Goal: Communication & Community: Answer question/provide support

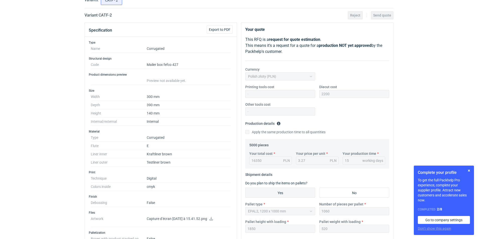
scroll to position [75, 0]
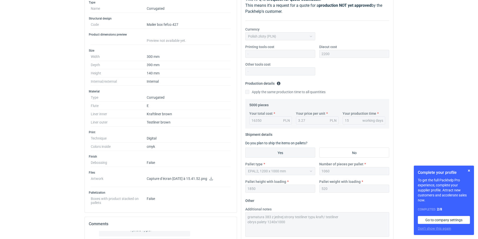
click at [213, 179] on icon at bounding box center [211, 179] width 4 height 4
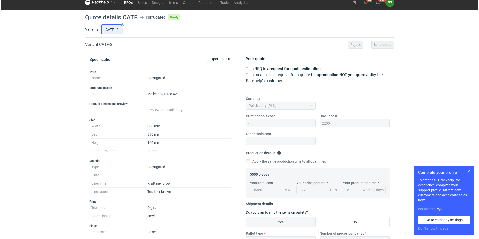
scroll to position [0, 0]
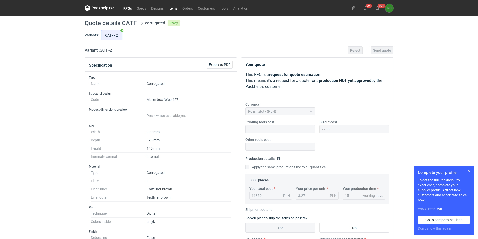
click at [173, 8] on link "Items" at bounding box center [173, 8] width 14 height 6
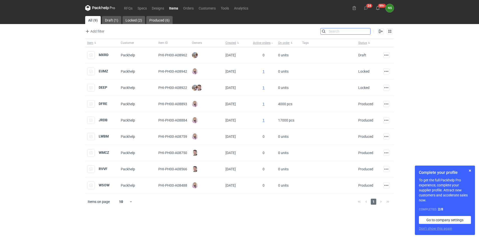
click at [367, 31] on input "Search" at bounding box center [346, 31] width 50 height 6
click at [354, 30] on input "Search" at bounding box center [346, 31] width 50 height 6
type input "c"
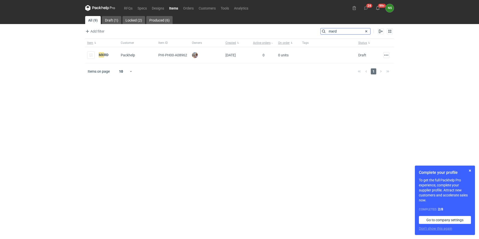
type input "mxrd"
click at [105, 55] on em "MXRD" at bounding box center [104, 55] width 10 height 6
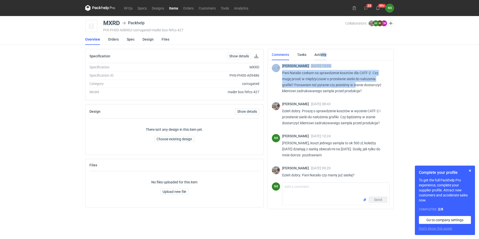
drag, startPoint x: 356, startPoint y: 84, endPoint x: 321, endPoint y: 54, distance: 45.3
click at [321, 54] on div "Comments Tasks Activity [PERSON_NAME] [DATE] 15:05 Pani Natalio czekam na spraw…" at bounding box center [331, 129] width 126 height 160
click at [131, 39] on link "Spec" at bounding box center [131, 39] width 8 height 11
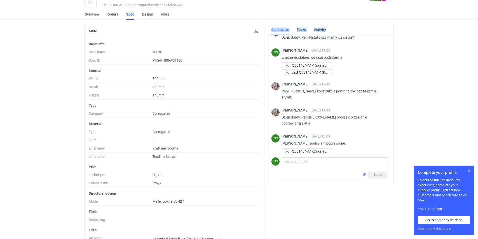
scroll to position [57, 0]
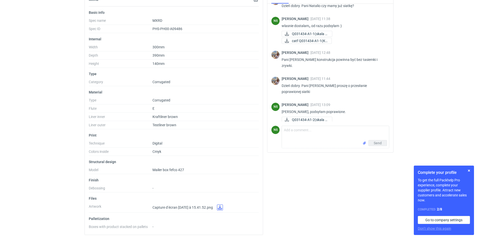
click at [223, 208] on link at bounding box center [220, 208] width 6 height 6
click at [347, 172] on div "Comments Tasks Activity [PERSON_NAME] [DATE] 15:05 Pani Natalio czekam na spraw…" at bounding box center [330, 115] width 130 height 247
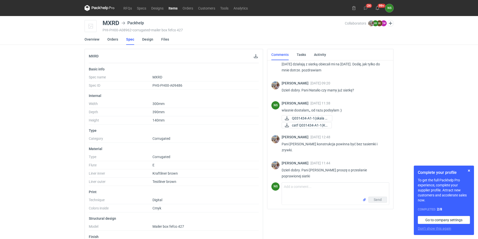
scroll to position [113, 0]
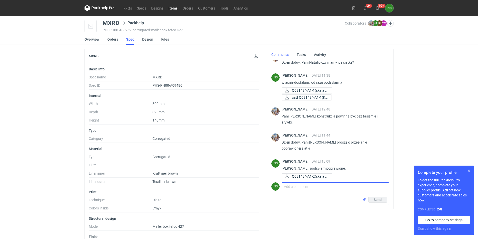
click at [309, 197] on textarea "Comment message" at bounding box center [335, 190] width 107 height 14
click at [306, 195] on textarea "Comment message" at bounding box center [335, 190] width 107 height 14
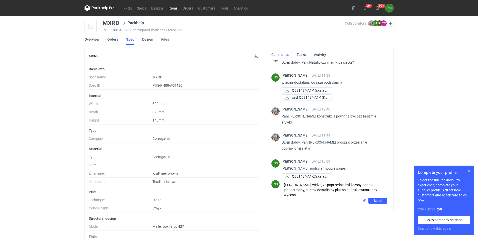
scroll to position [0, 0]
drag, startPoint x: 330, startPoint y: 196, endPoint x: 284, endPoint y: 195, distance: 46.4
click at [284, 195] on textarea "[PERSON_NAME], widzę, ze poprzednio był liczony nadruk jednostronny, a teraz do…" at bounding box center [335, 189] width 107 height 17
click at [301, 198] on textarea "[PERSON_NAME], widzę, ze poprzednio był liczony nadruk jednostronny, a teraz do…" at bounding box center [335, 192] width 107 height 22
click at [320, 200] on textarea "[PERSON_NAME], widzę, ze poprzednio był liczony nadruk jednostronny, a teraz do…" at bounding box center [335, 192] width 107 height 22
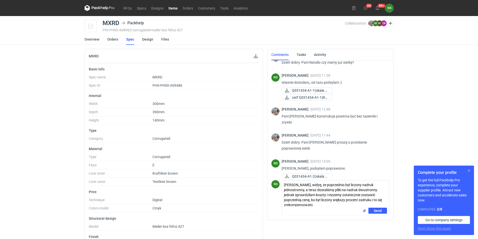
click at [468, 170] on button "button" at bounding box center [469, 171] width 6 height 6
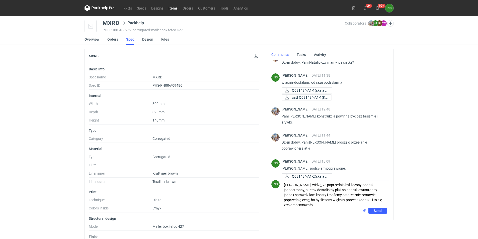
click at [283, 196] on textarea "[PERSON_NAME], widzę, ze poprzednio był liczony nadruk jednostronny, a teraz do…" at bounding box center [335, 194] width 107 height 27
click at [315, 199] on textarea "[PERSON_NAME], widzę, ze poprzednio był liczony nadruk jednostronny, a teraz do…" at bounding box center [335, 194] width 107 height 27
click at [308, 204] on textarea "[PERSON_NAME], widzę, ze poprzednio był liczony nadruk jednostronny, a teraz do…" at bounding box center [335, 194] width 107 height 27
click at [352, 206] on textarea "[PERSON_NAME], widzę, ze poprzednio był liczony nadruk jednostronny, a teraz do…" at bounding box center [335, 194] width 107 height 27
type textarea "[PERSON_NAME], widzę, ze poprzednio był liczony nadruk jednostronny, a teraz do…"
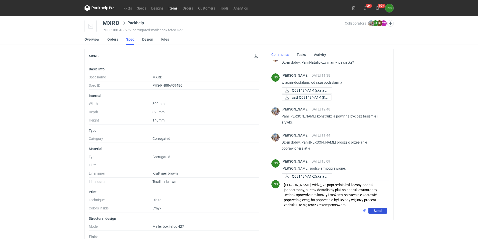
click at [379, 211] on span "Send" at bounding box center [378, 211] width 8 height 4
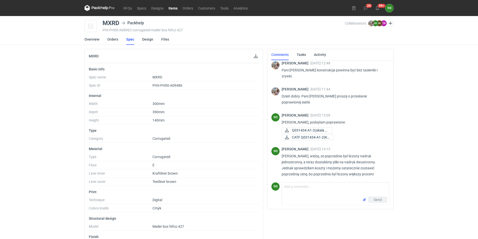
scroll to position [157, 0]
